Goal: Check status: Check status

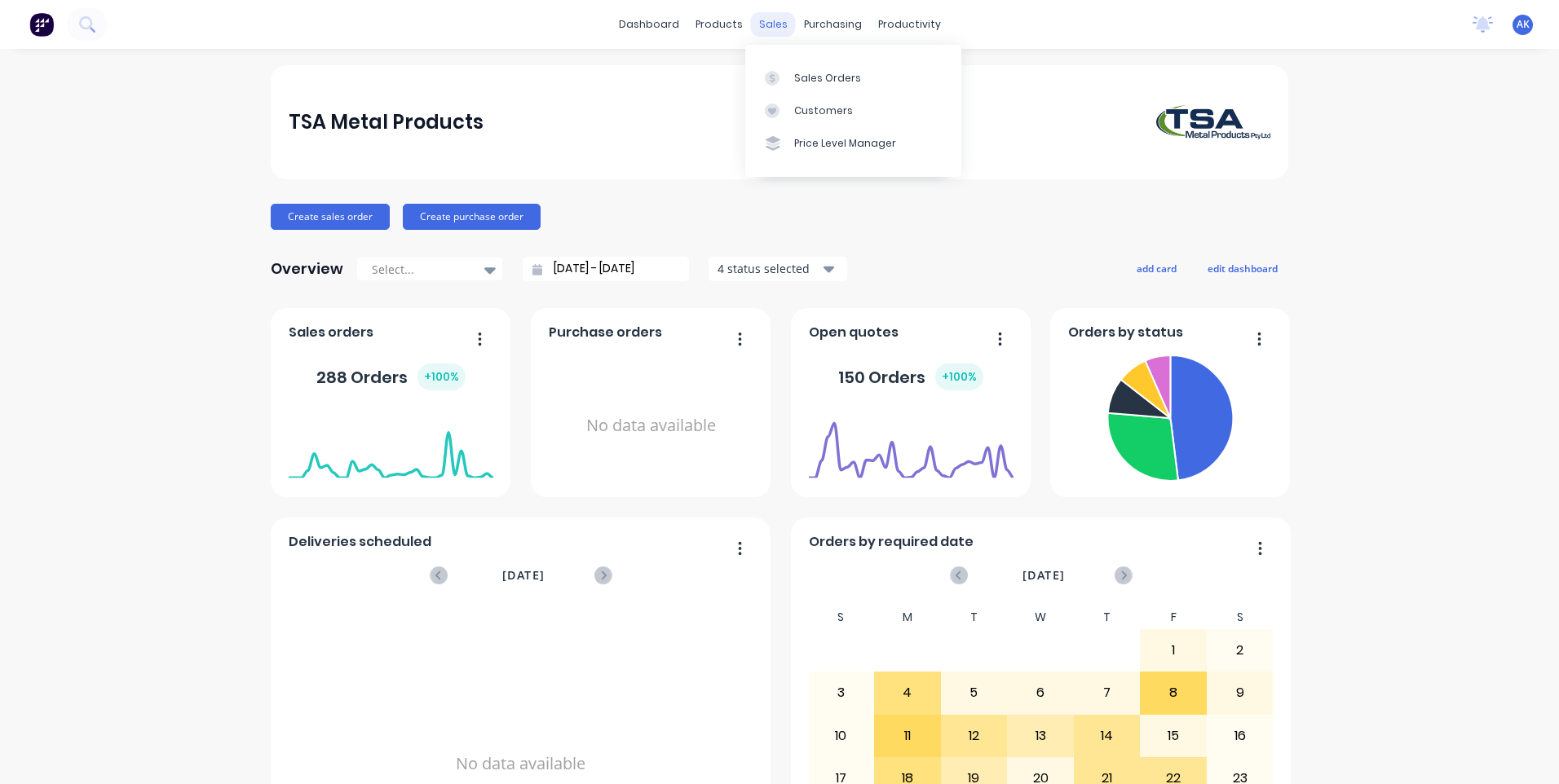
click at [765, 27] on div "sales" at bounding box center [774, 25] width 45 height 25
click at [809, 77] on div "Sales Orders" at bounding box center [828, 79] width 67 height 15
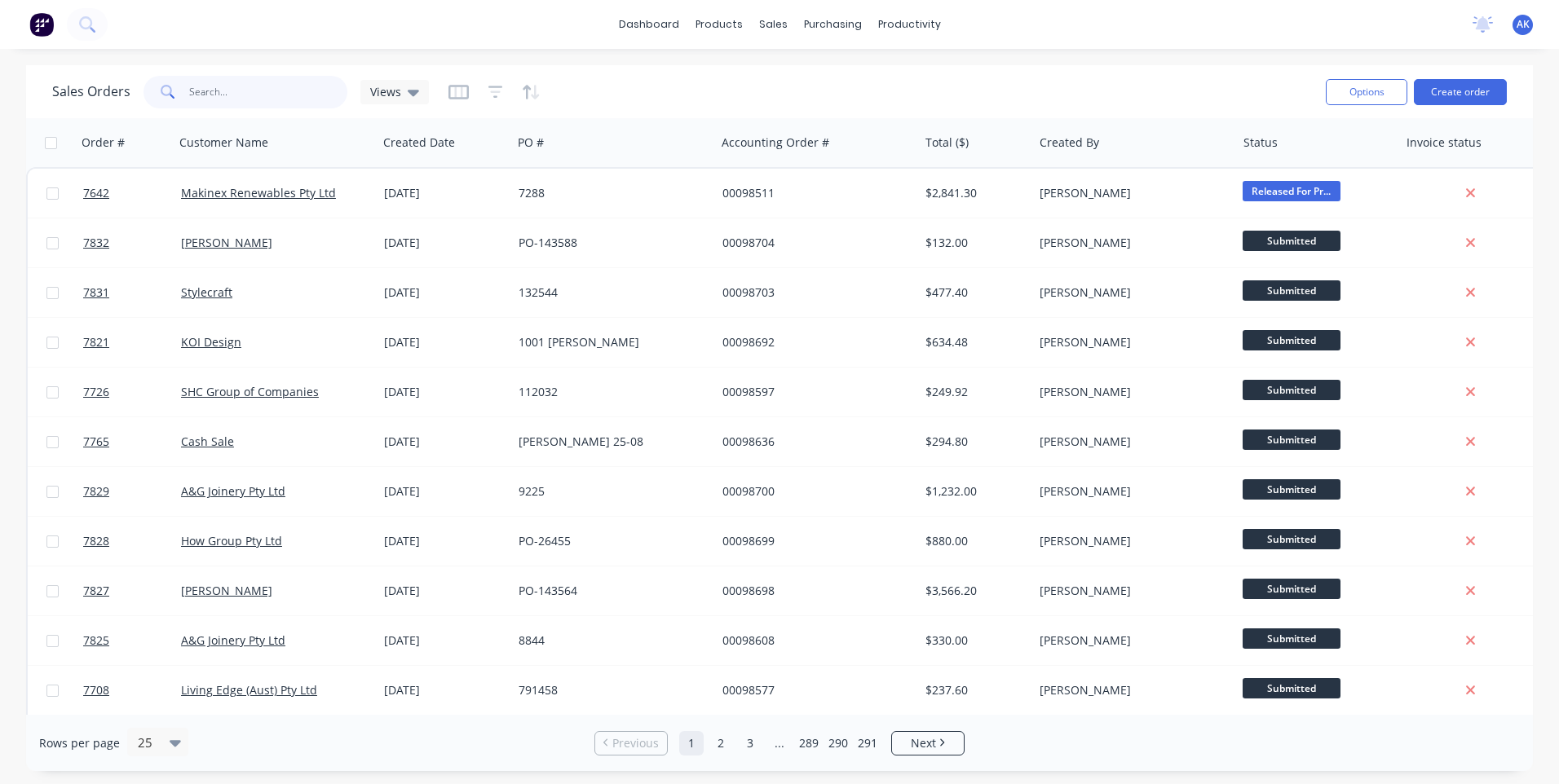
drag, startPoint x: 244, startPoint y: 83, endPoint x: 242, endPoint y: 92, distance: 9.2
click at [244, 83] on input "text" at bounding box center [269, 91] width 159 height 32
type input "98659"
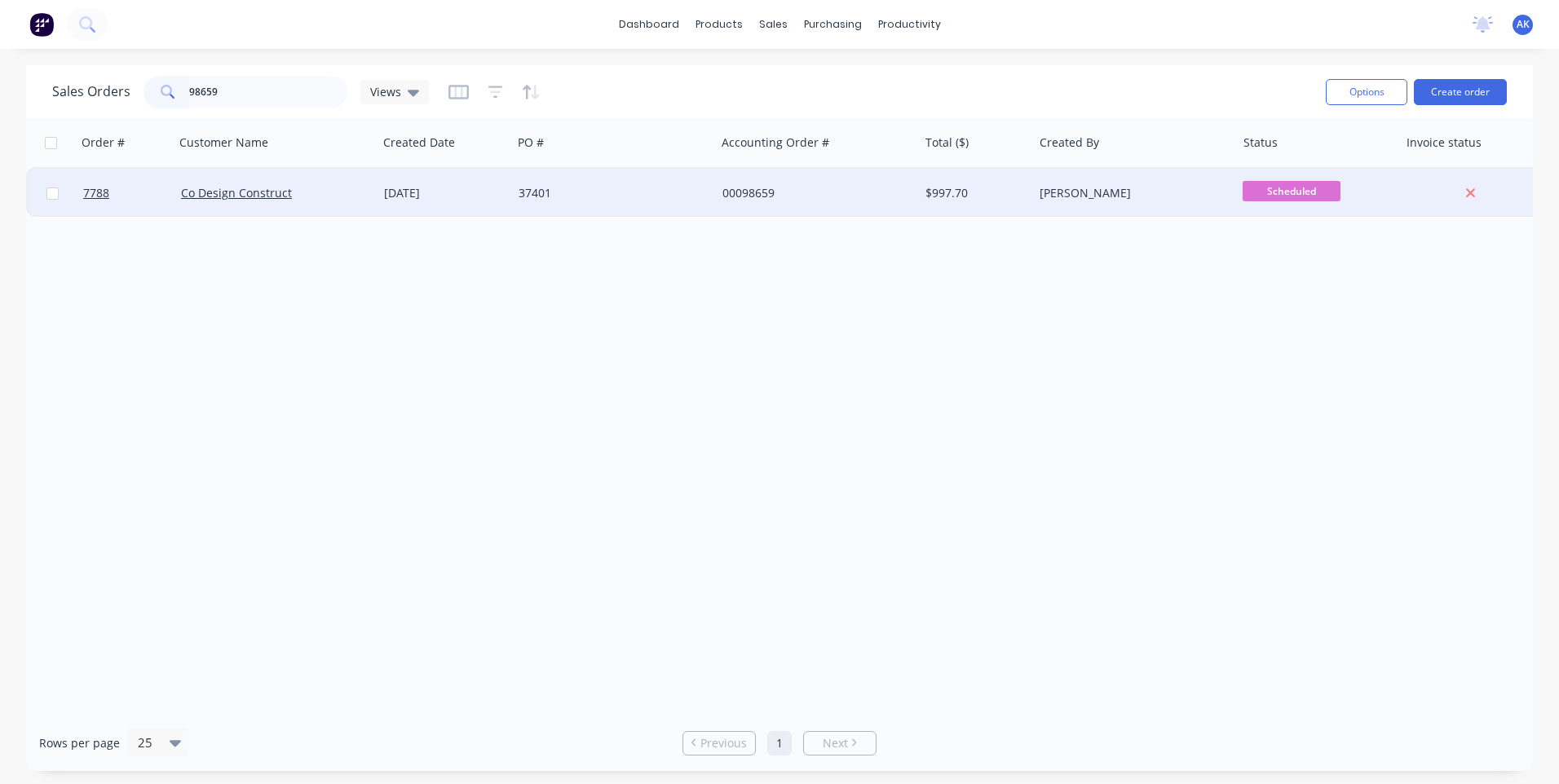
click at [475, 195] on div "[DATE]" at bounding box center [444, 193] width 122 height 17
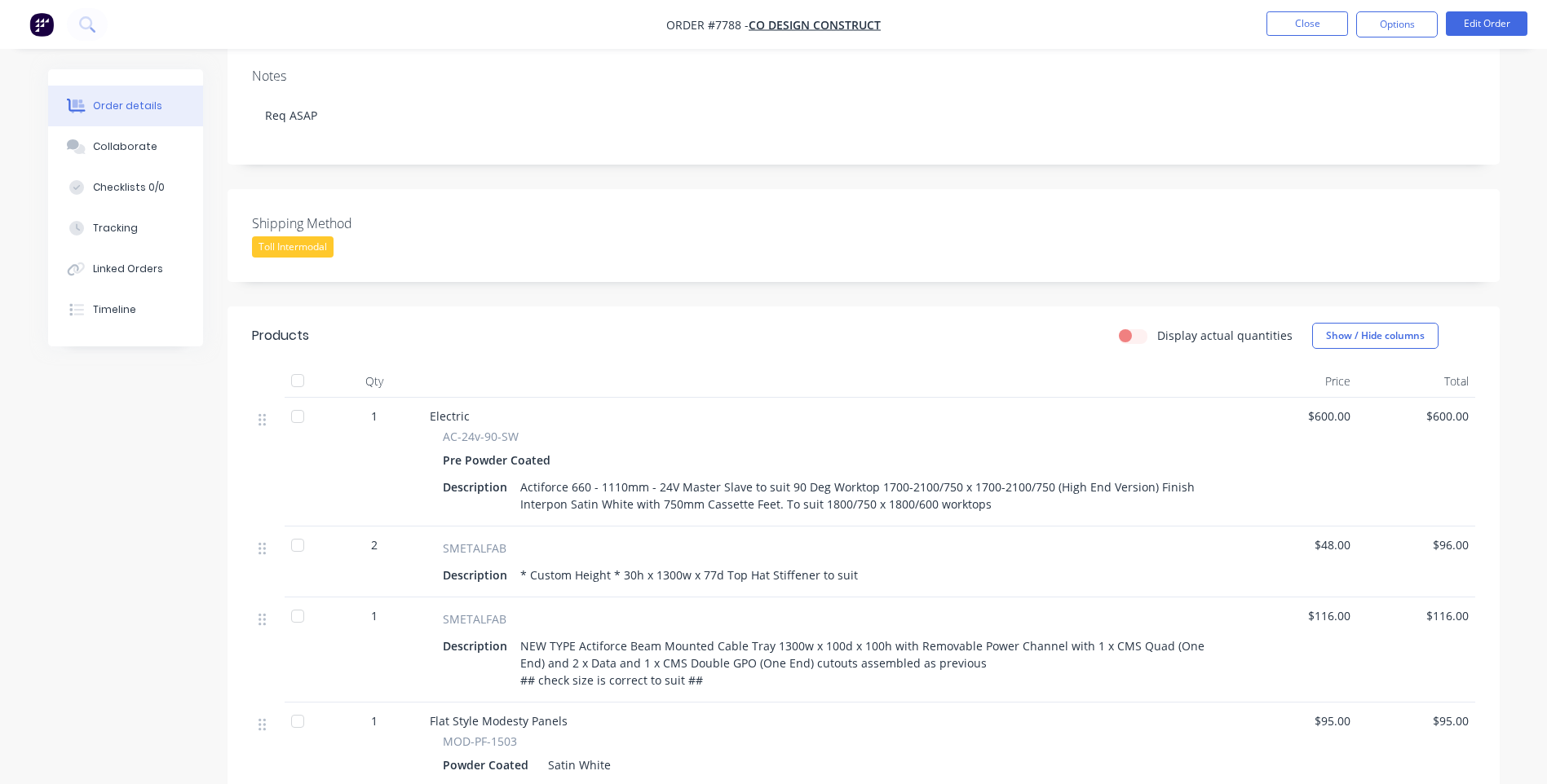
scroll to position [243, 0]
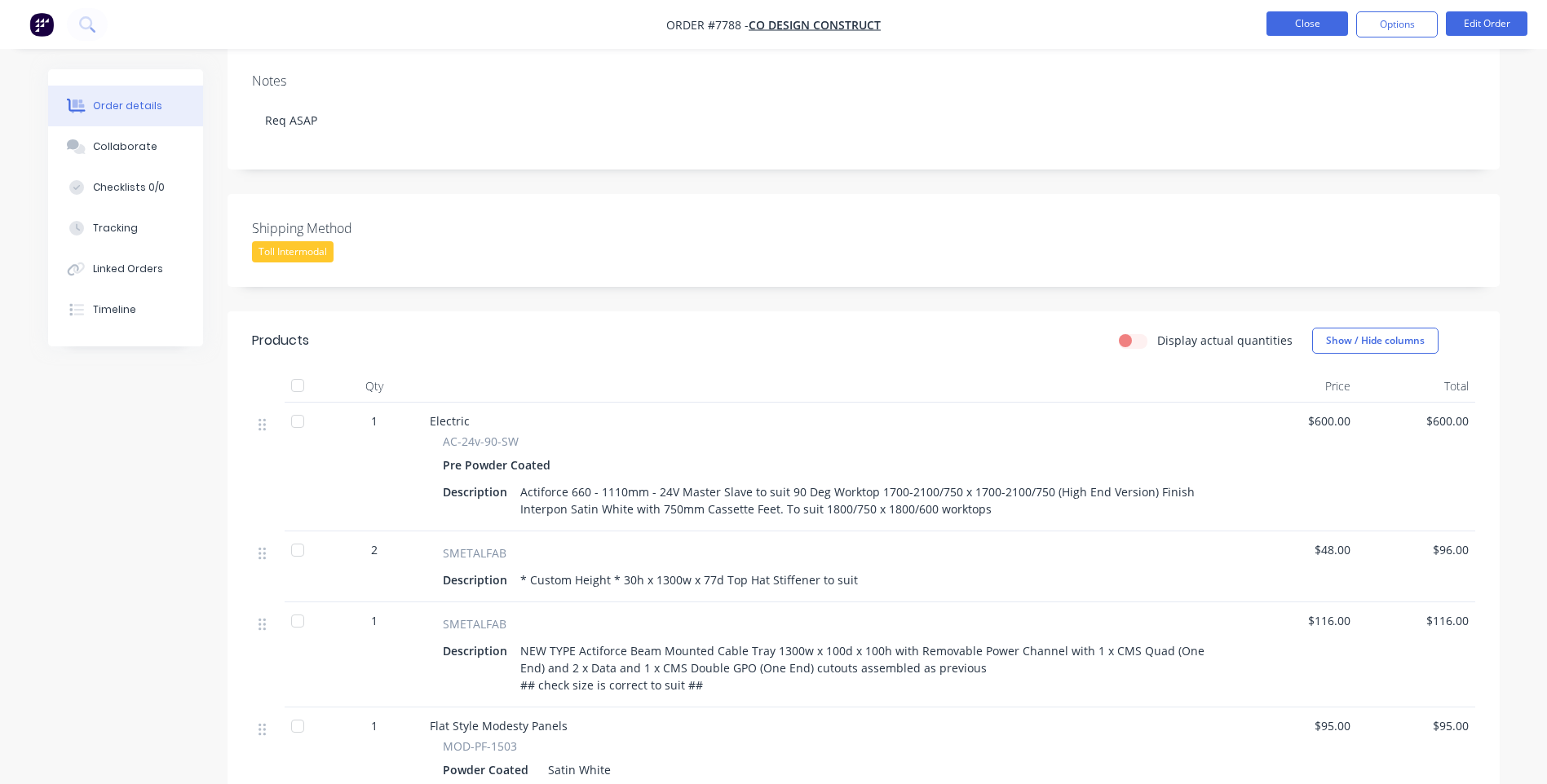
click at [1315, 20] on button "Close" at bounding box center [1307, 24] width 81 height 25
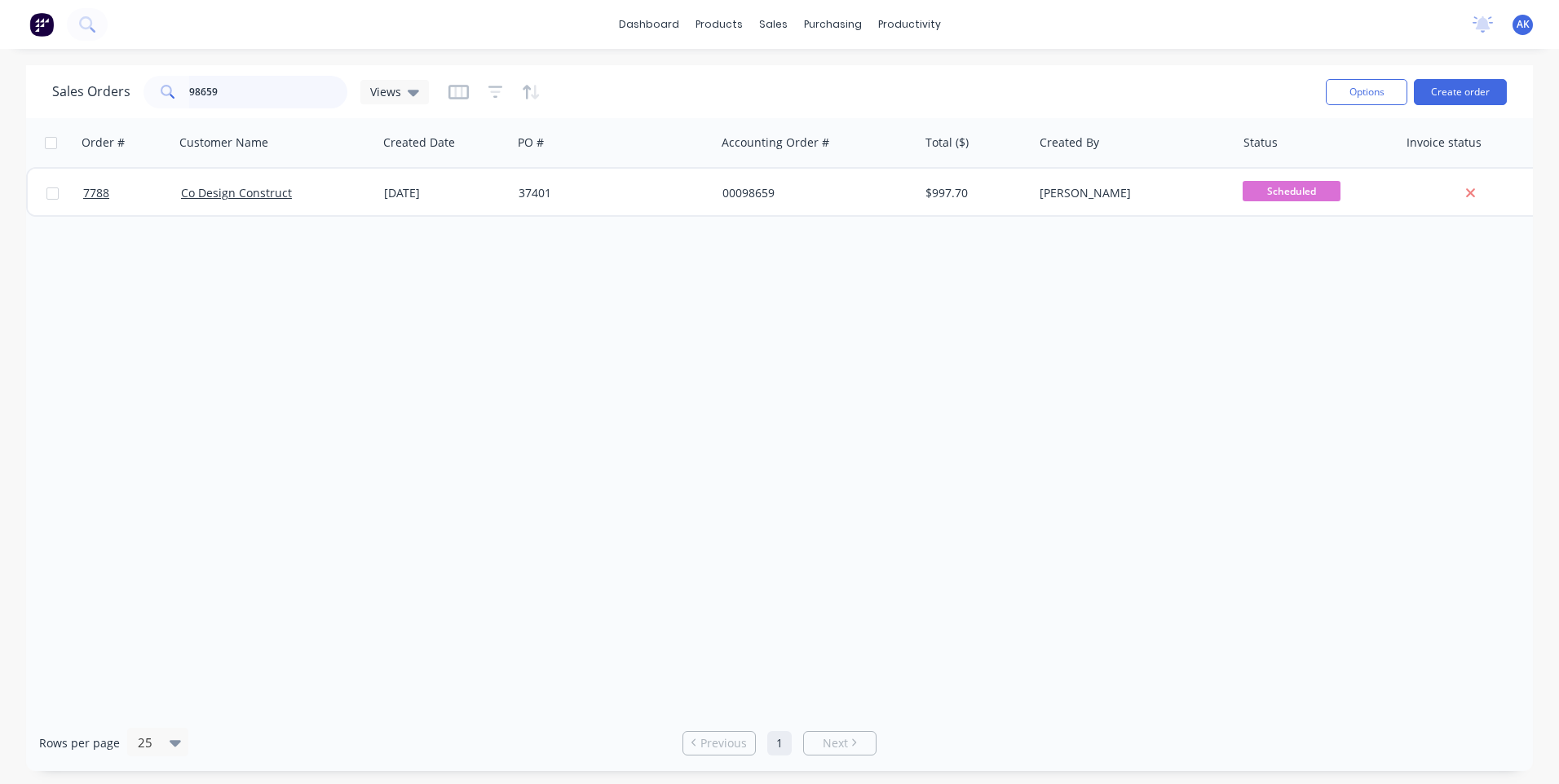
click at [239, 94] on input "98659" at bounding box center [269, 91] width 159 height 32
type input "98636"
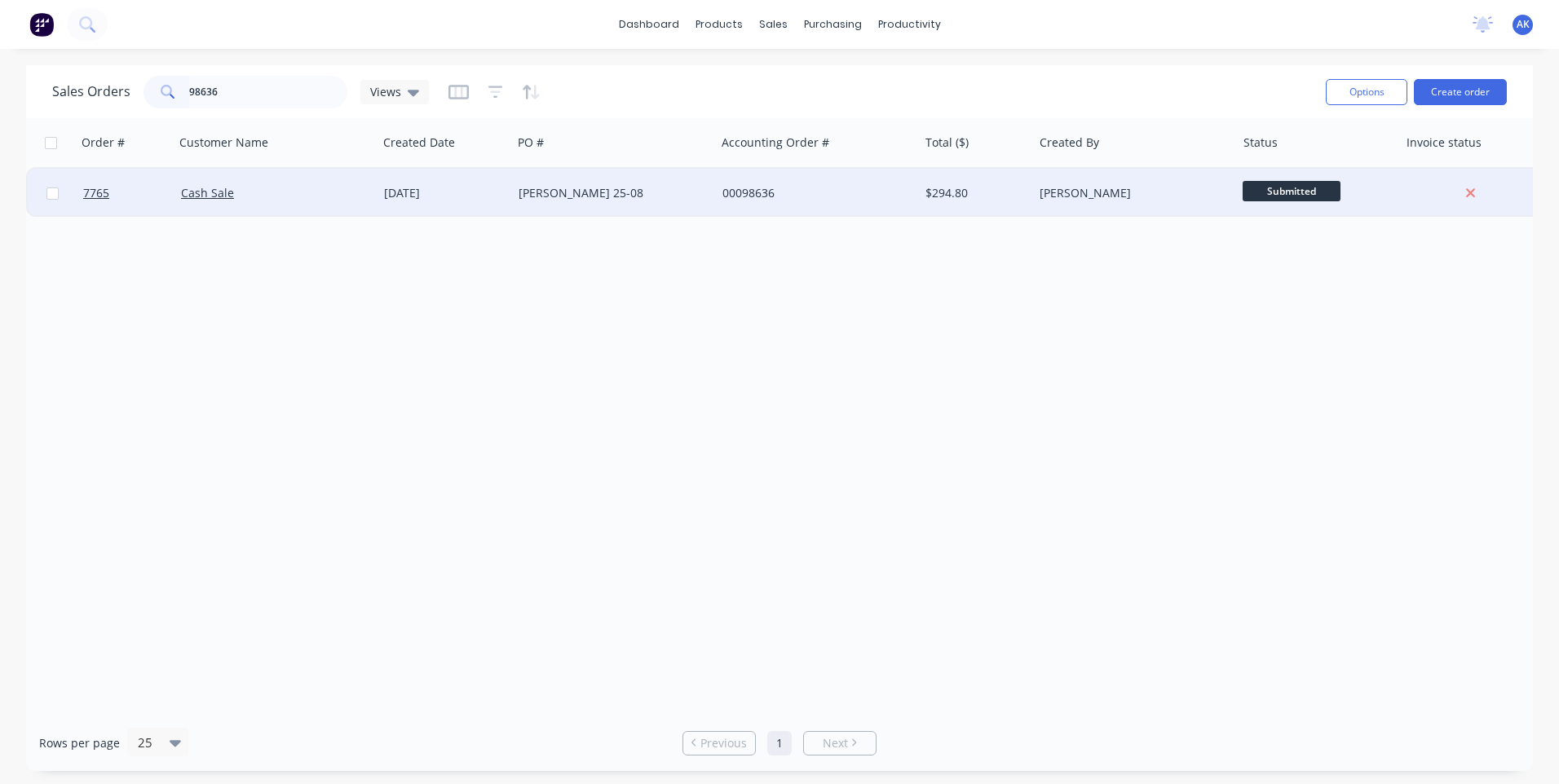
click at [478, 198] on div "[DATE]" at bounding box center [444, 193] width 122 height 17
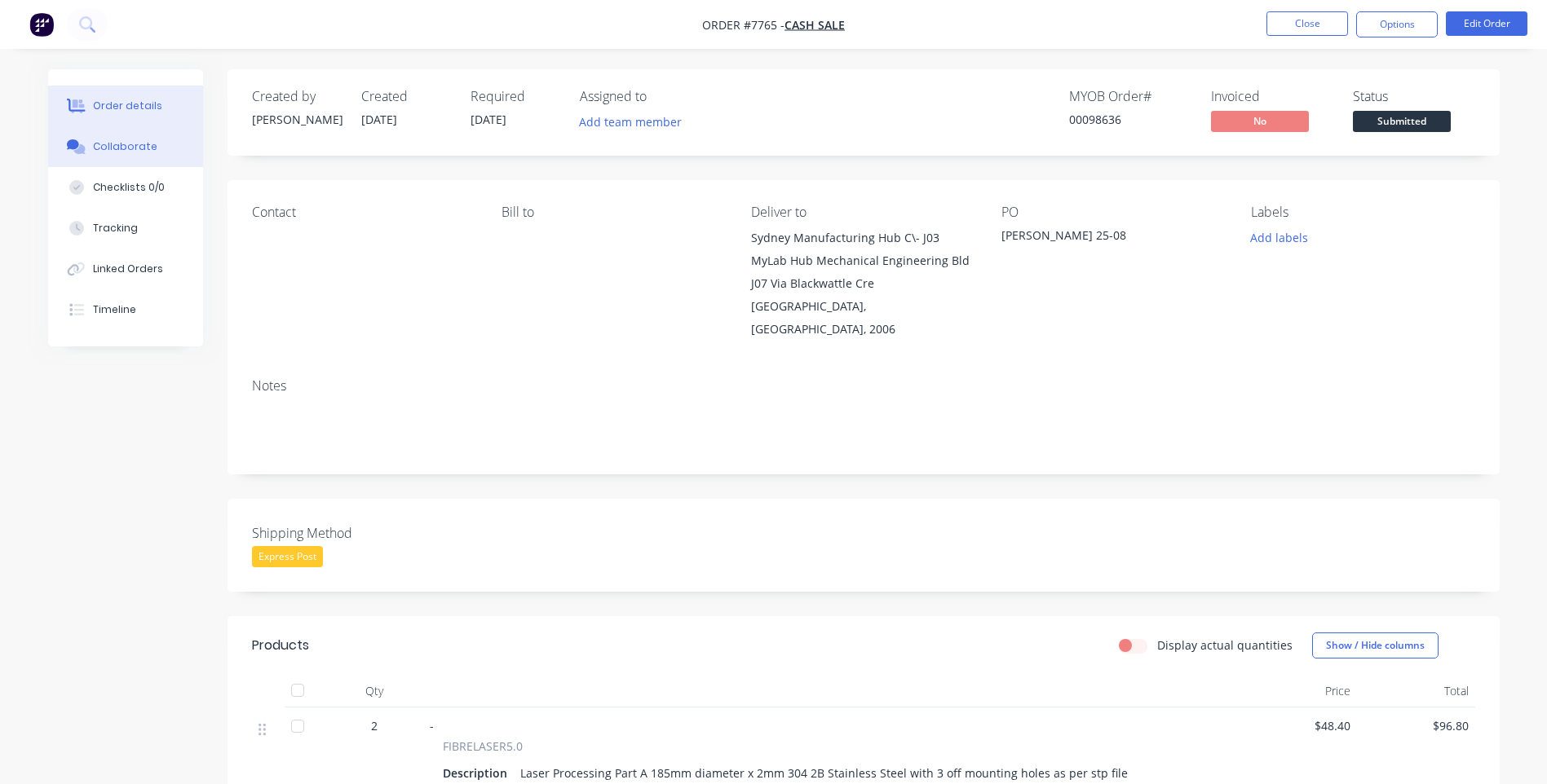
click at [74, 144] on icon at bounding box center [73, 144] width 12 height 10
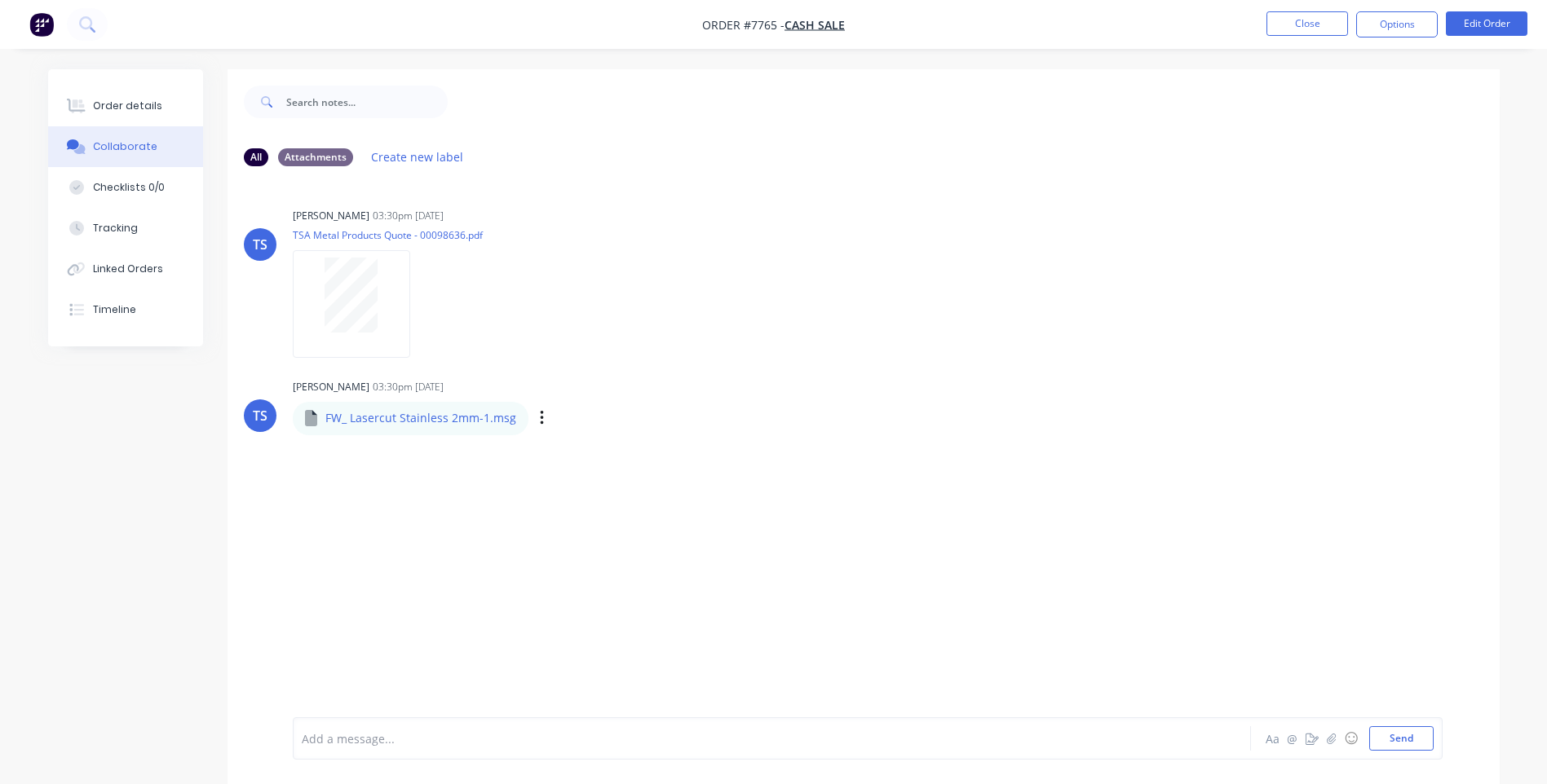
click at [540, 419] on div "Labels Download" at bounding box center [626, 419] width 183 height 24
click at [540, 421] on icon "button" at bounding box center [542, 419] width 5 height 19
click at [584, 465] on button "Download" at bounding box center [648, 462] width 183 height 36
click at [114, 111] on div "Order details" at bounding box center [128, 106] width 70 height 15
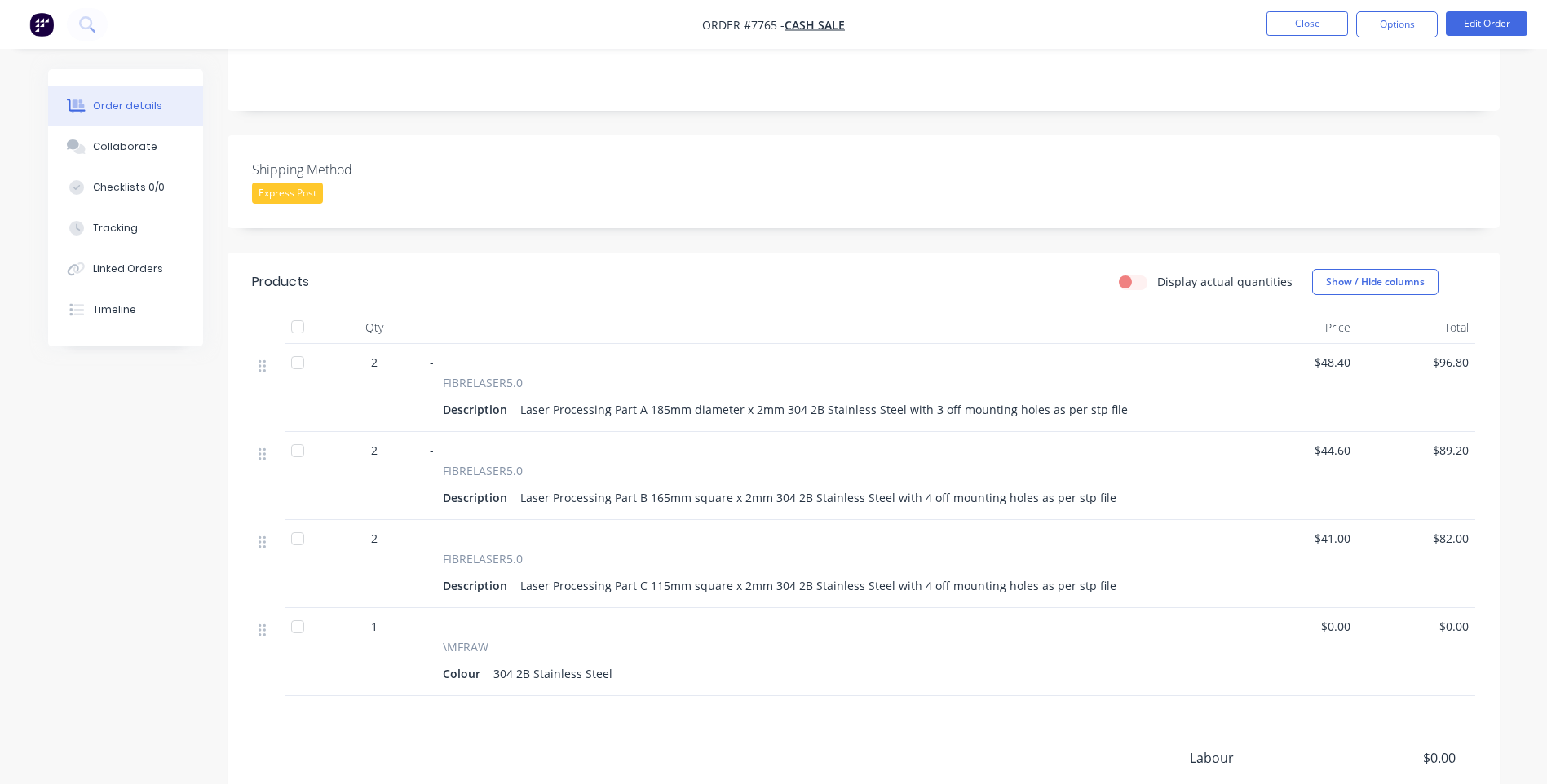
scroll to position [244, 0]
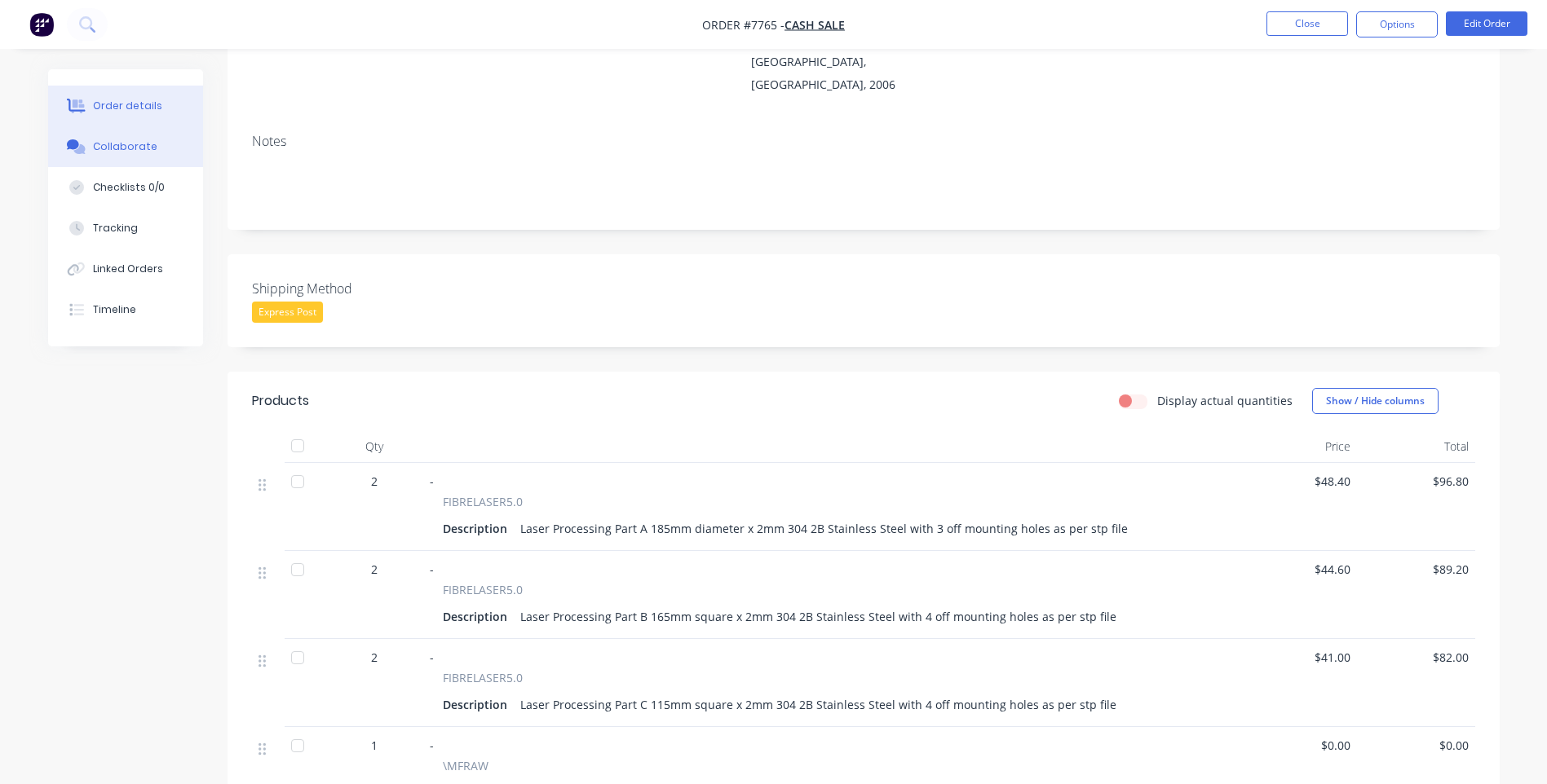
click at [96, 146] on div "Collaborate" at bounding box center [125, 147] width 65 height 15
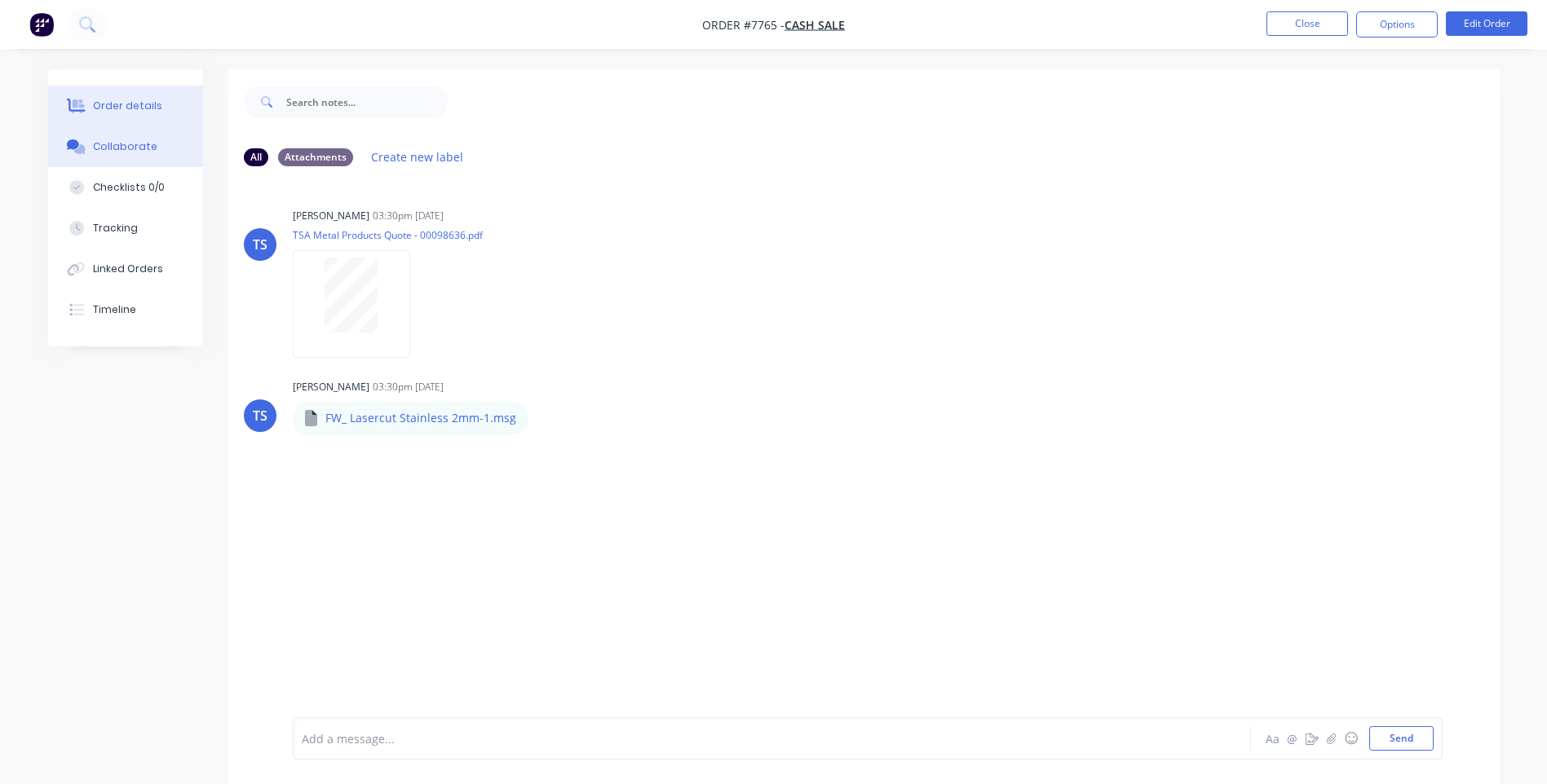
click at [128, 112] on div "Order details" at bounding box center [128, 106] width 70 height 15
